Goal: Task Accomplishment & Management: Use online tool/utility

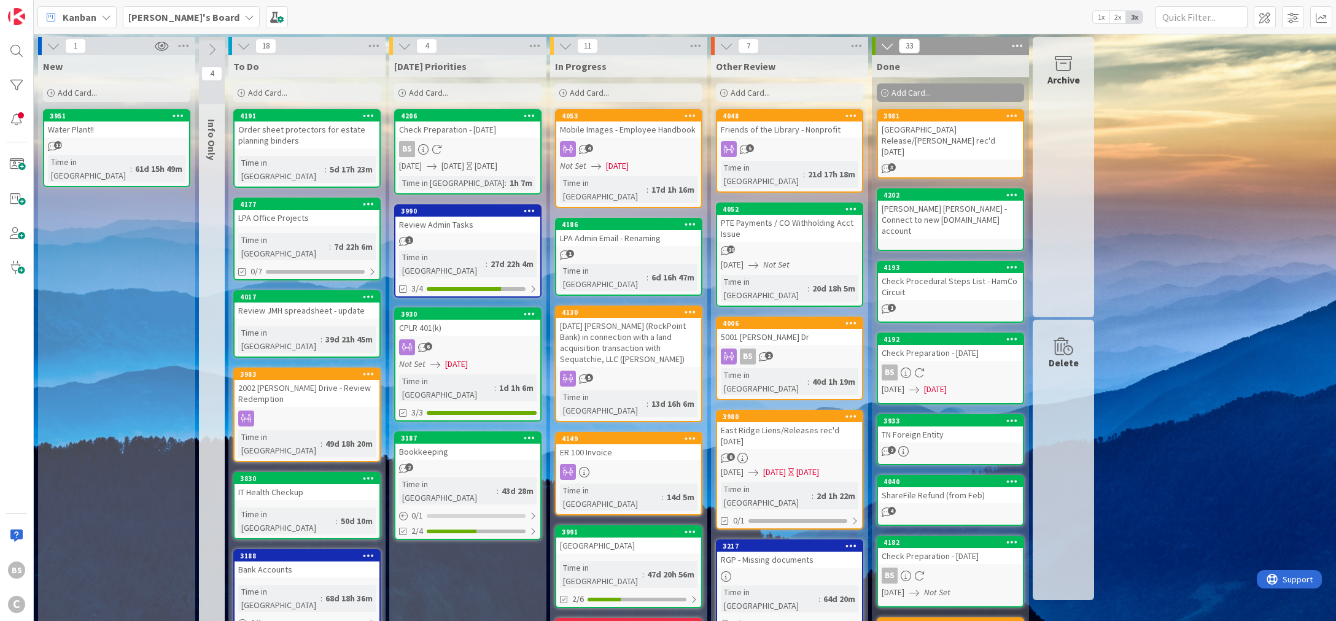
click at [187, 22] on b "[PERSON_NAME]'s Board" at bounding box center [183, 17] width 111 height 12
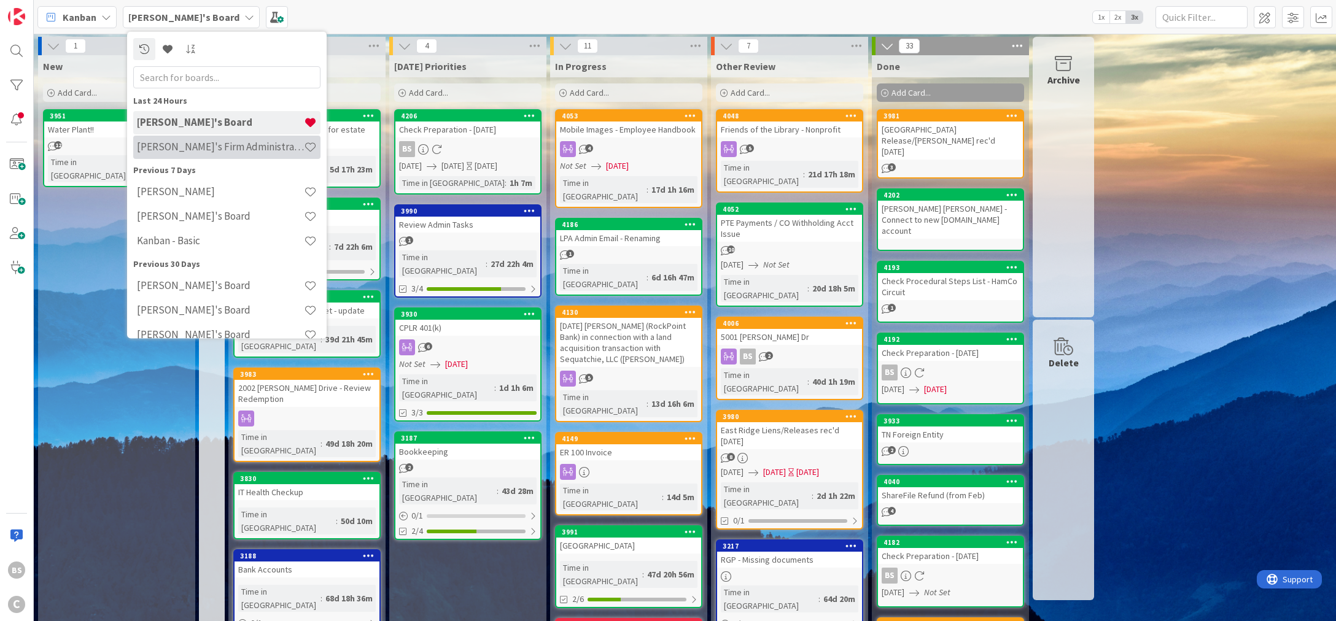
click at [184, 149] on h4 "[PERSON_NAME]'s Firm Administration Board" at bounding box center [220, 147] width 167 height 12
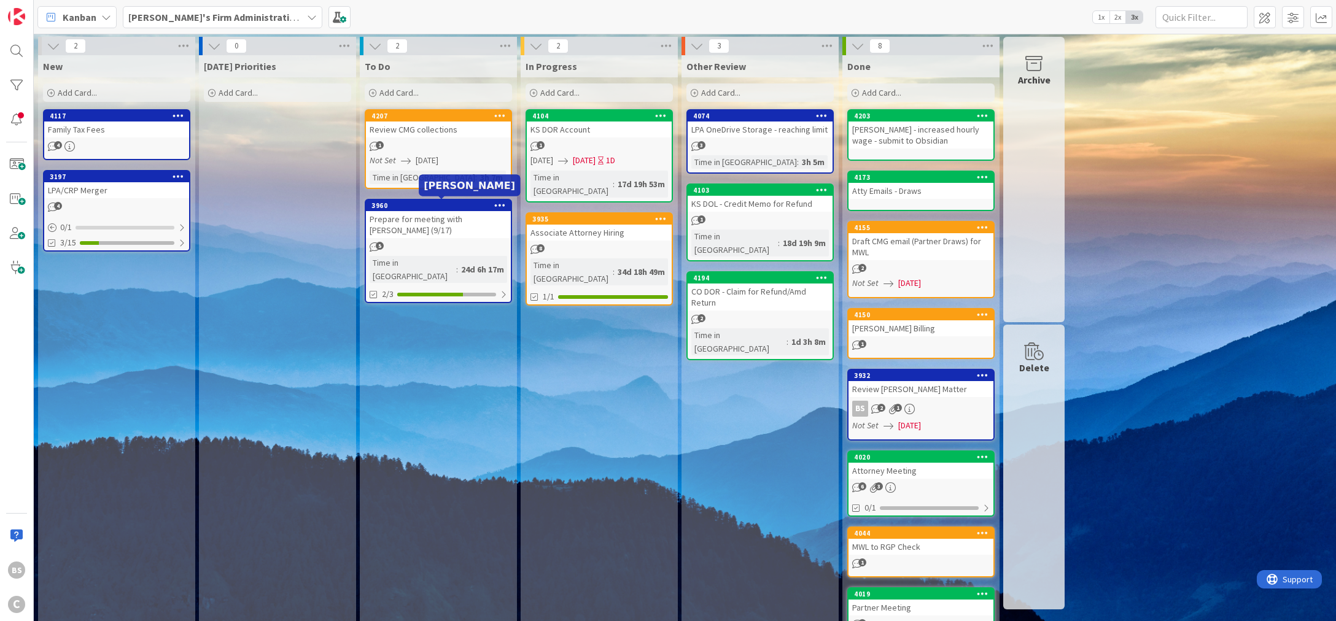
click at [444, 204] on div "3960" at bounding box center [440, 205] width 139 height 9
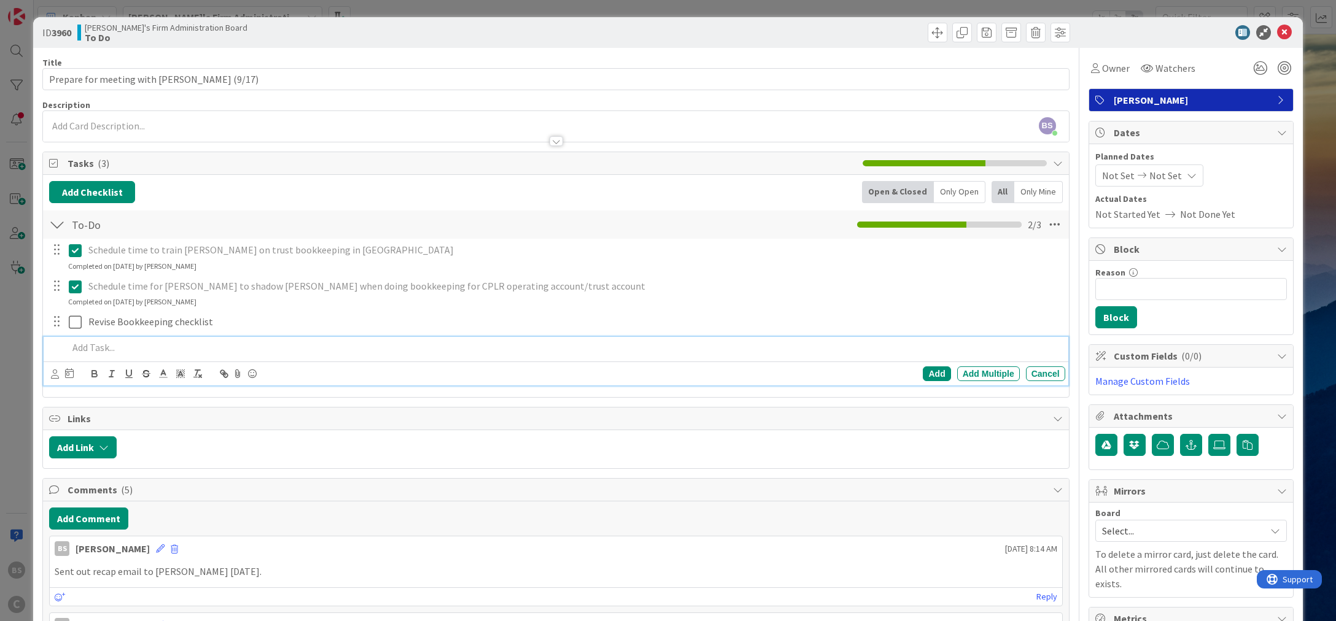
click at [112, 352] on p at bounding box center [563, 348] width 991 height 14
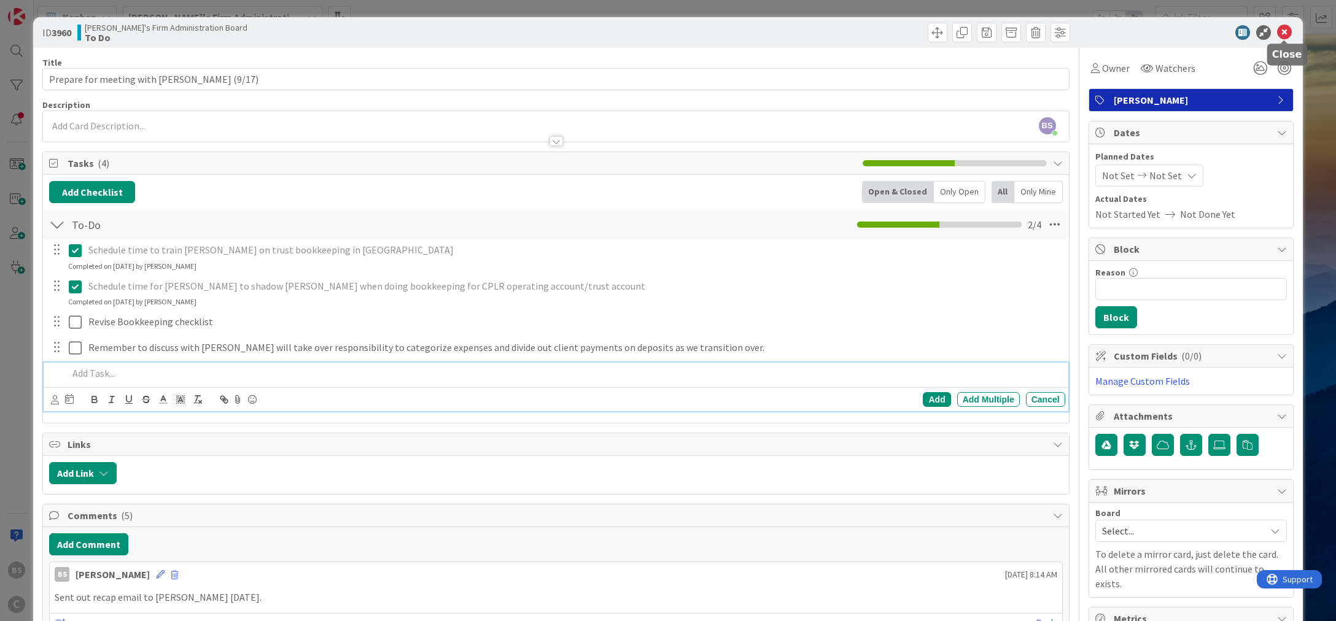
click at [1282, 37] on icon at bounding box center [1284, 32] width 15 height 15
